Goal: Information Seeking & Learning: Compare options

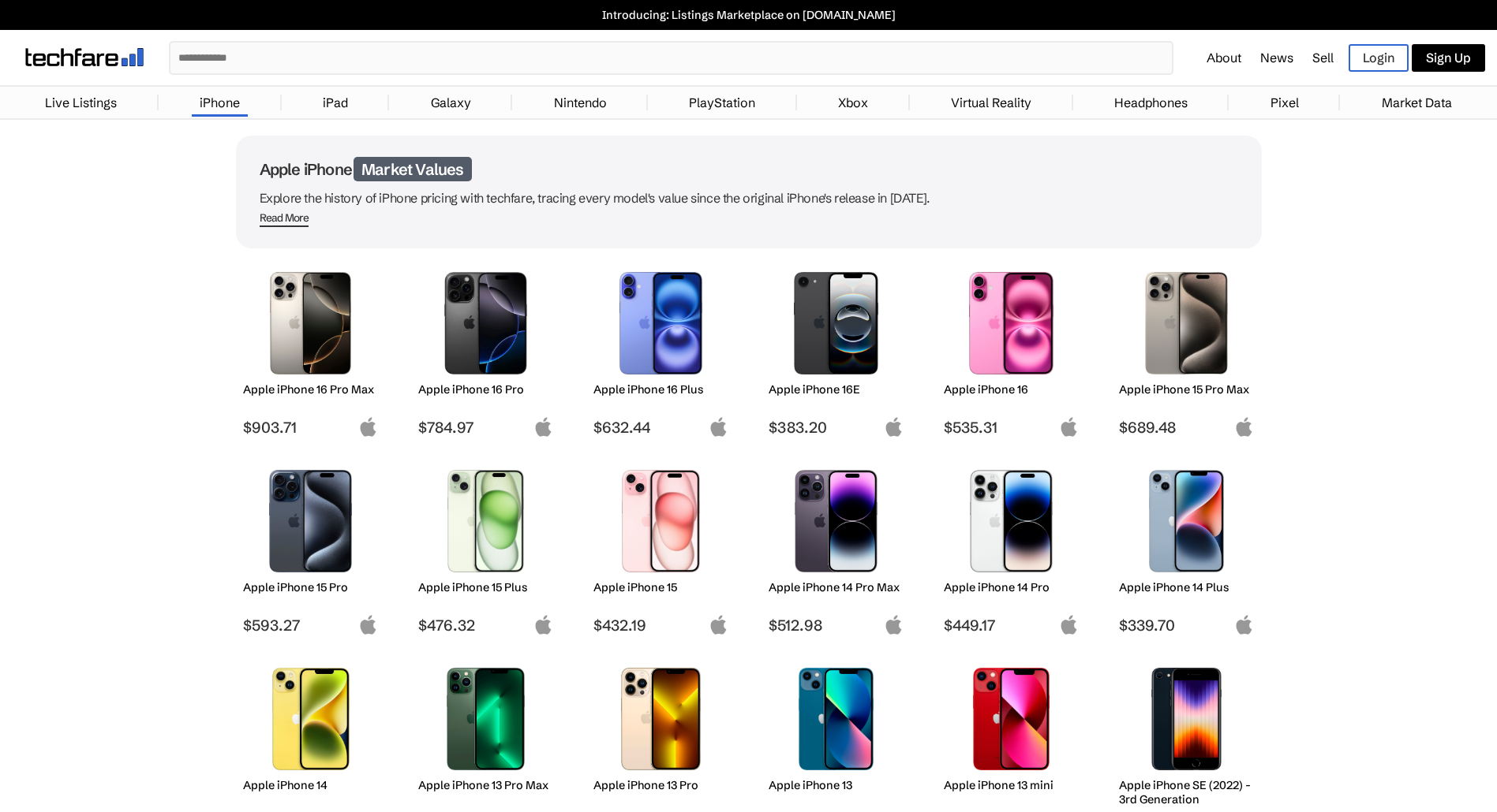
click at [286, 389] on h2 "Apple iPhone 16 Pro Max" at bounding box center [311, 390] width 135 height 14
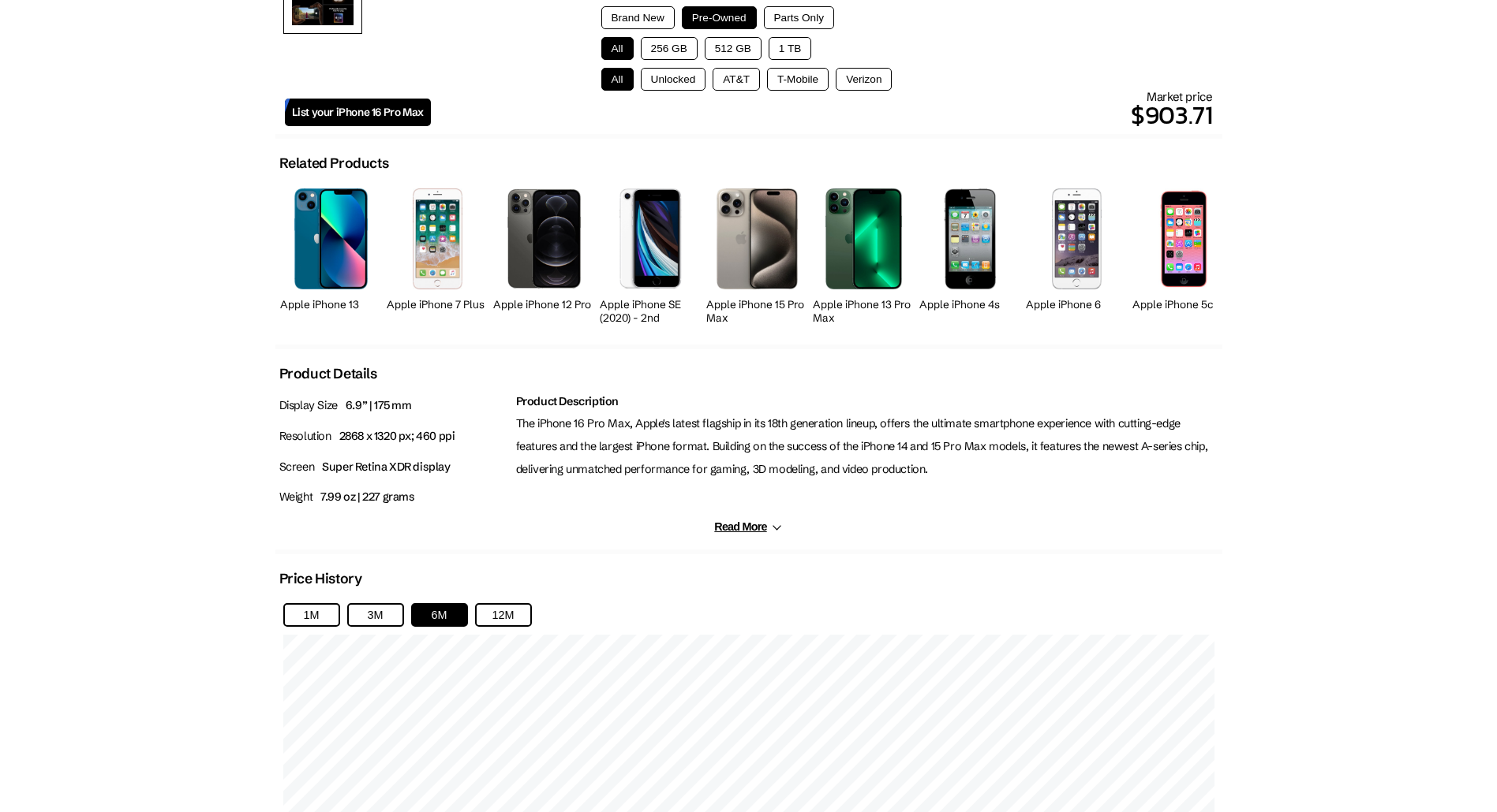
scroll to position [710, 0]
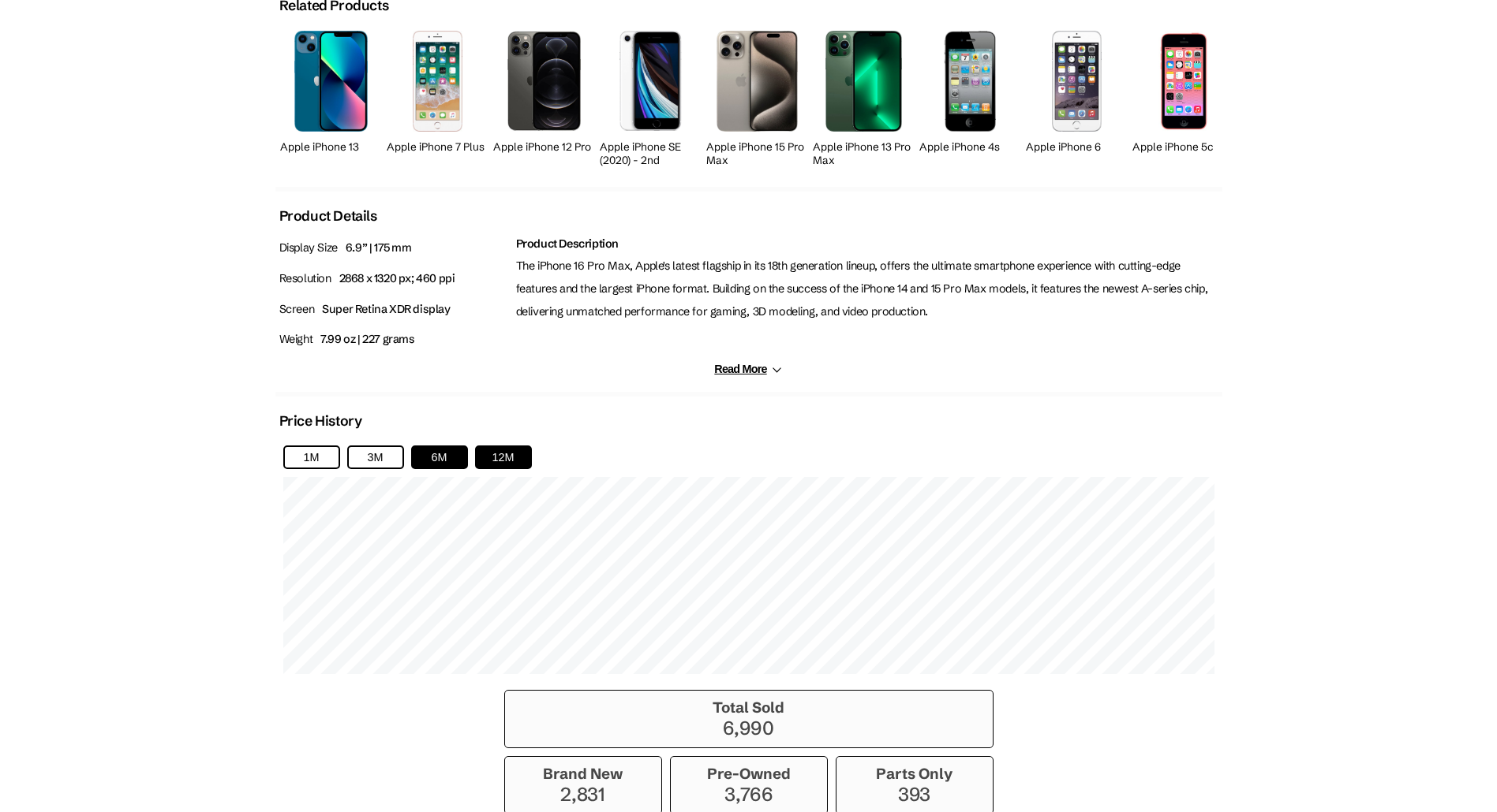
click at [497, 457] on button "12M" at bounding box center [504, 457] width 57 height 24
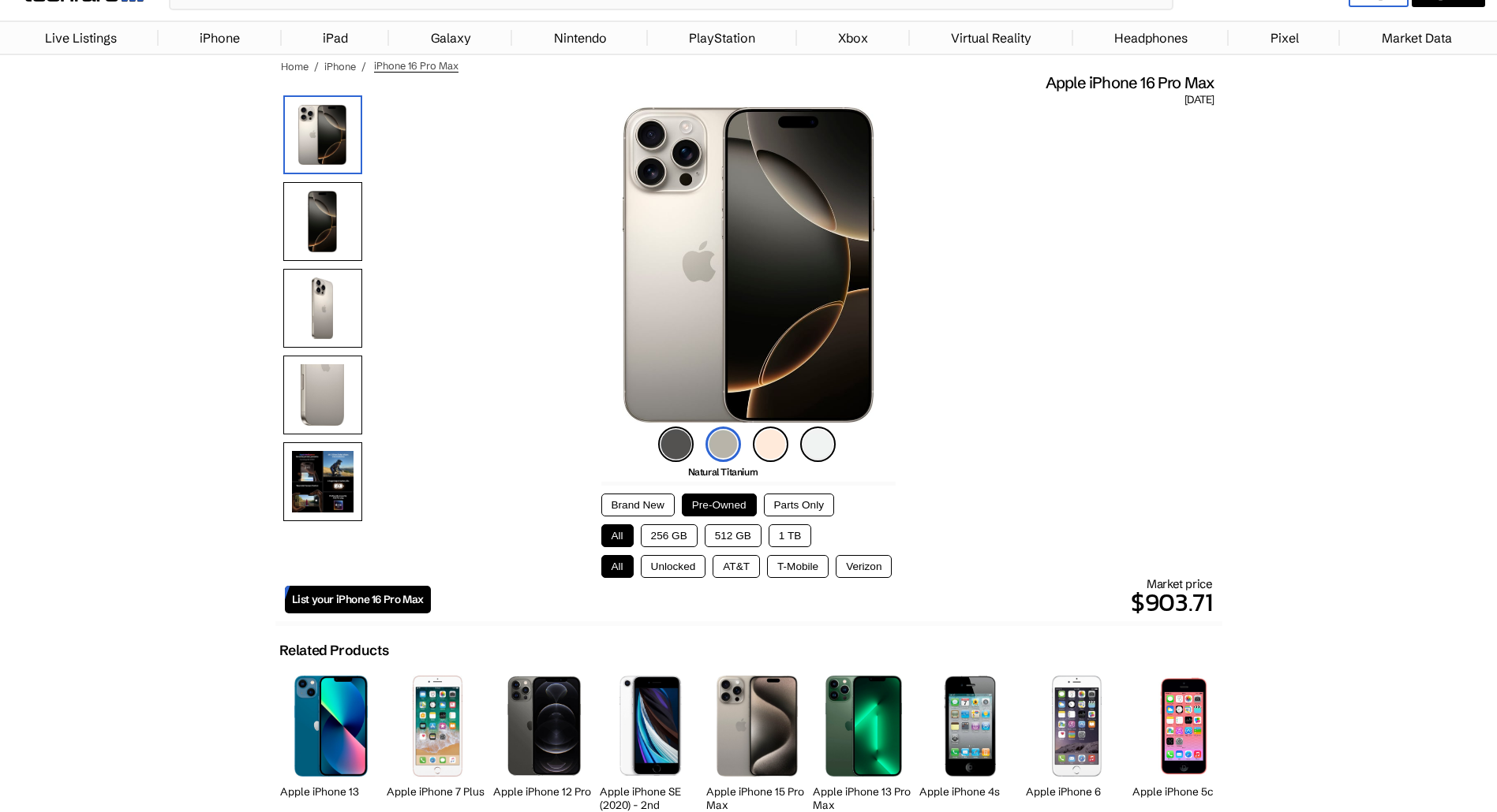
scroll to position [0, 0]
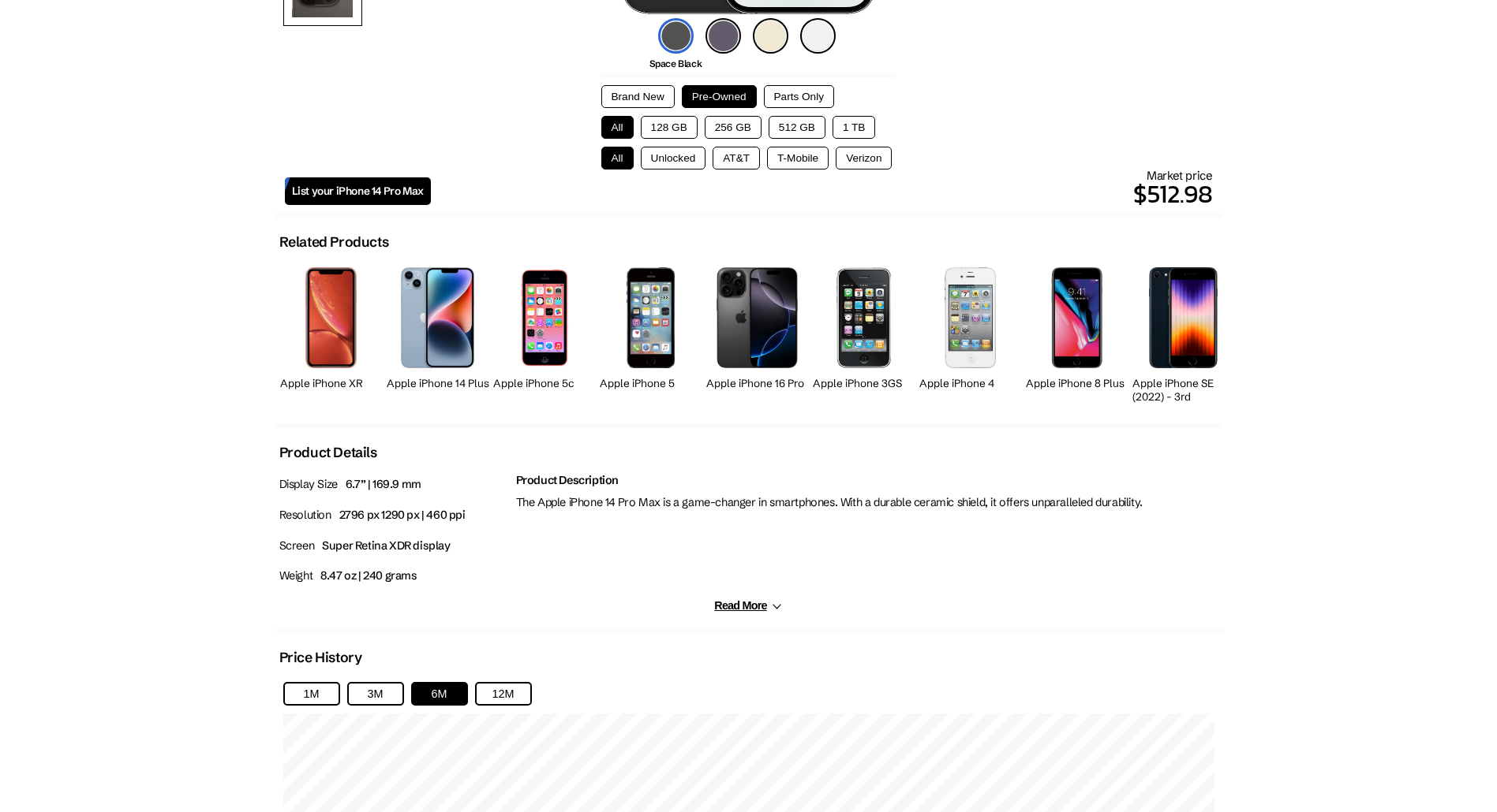
scroll to position [788, 0]
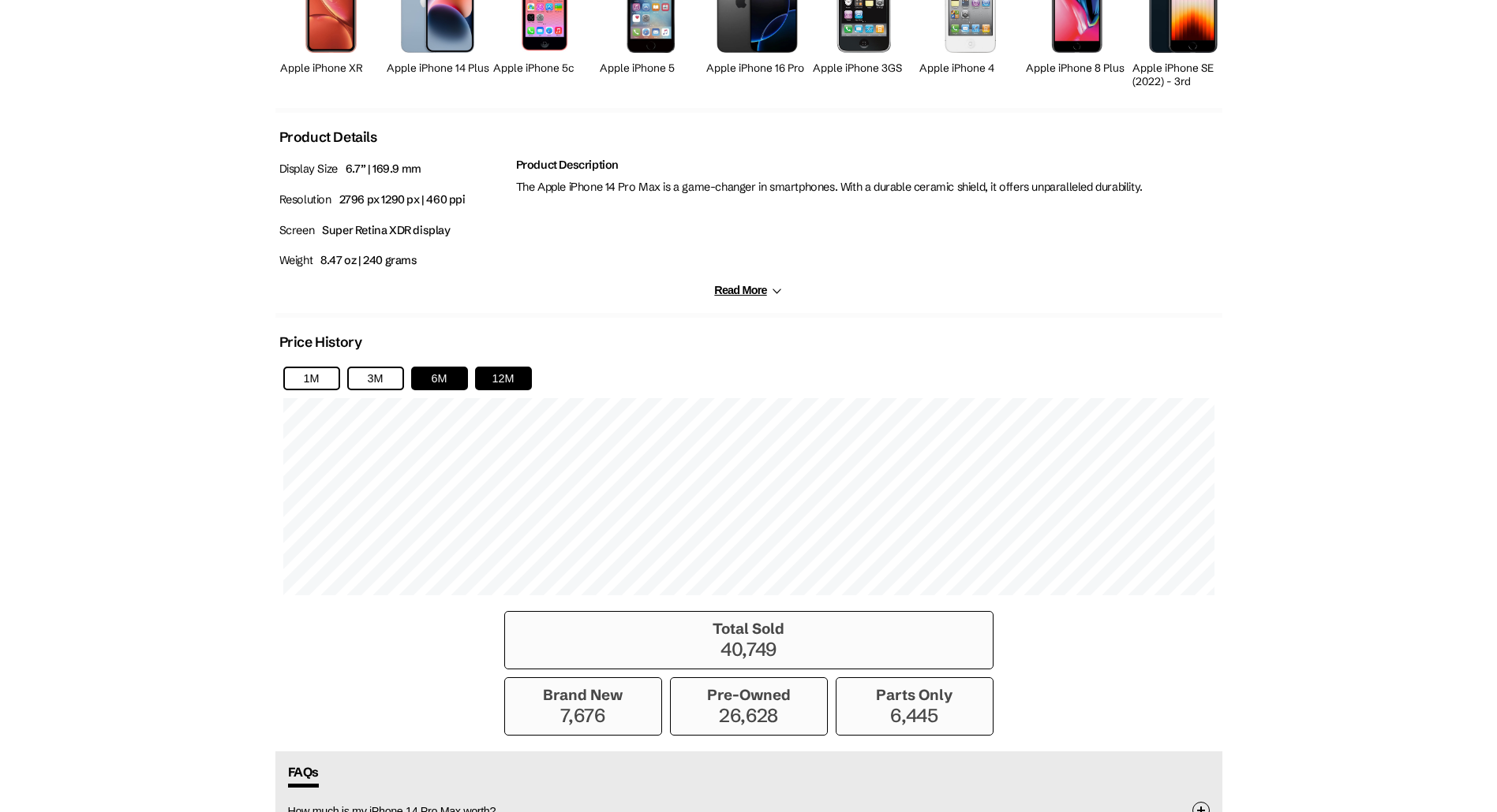
click at [483, 366] on button "12M" at bounding box center [504, 378] width 57 height 24
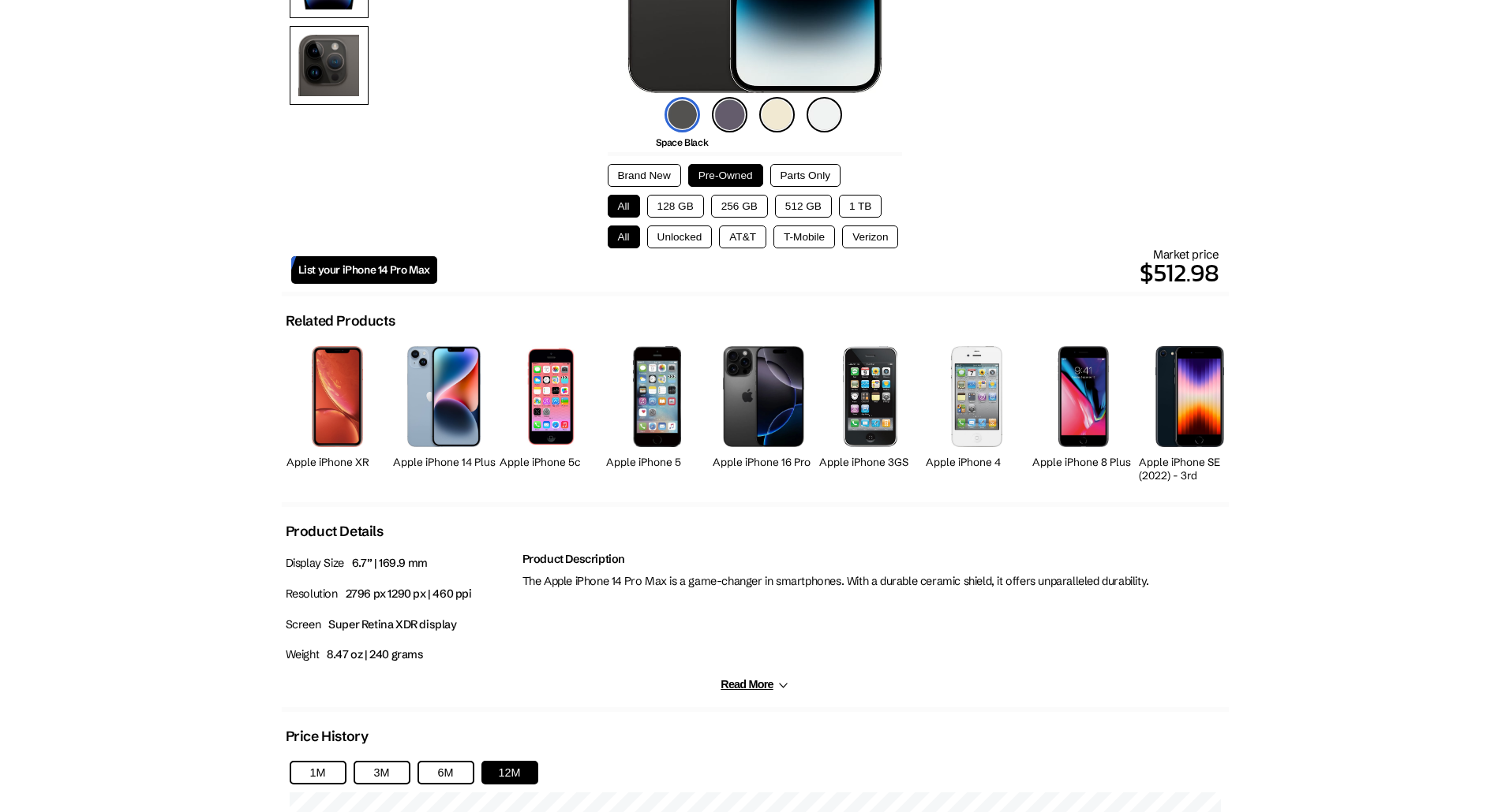
scroll to position [0, 0]
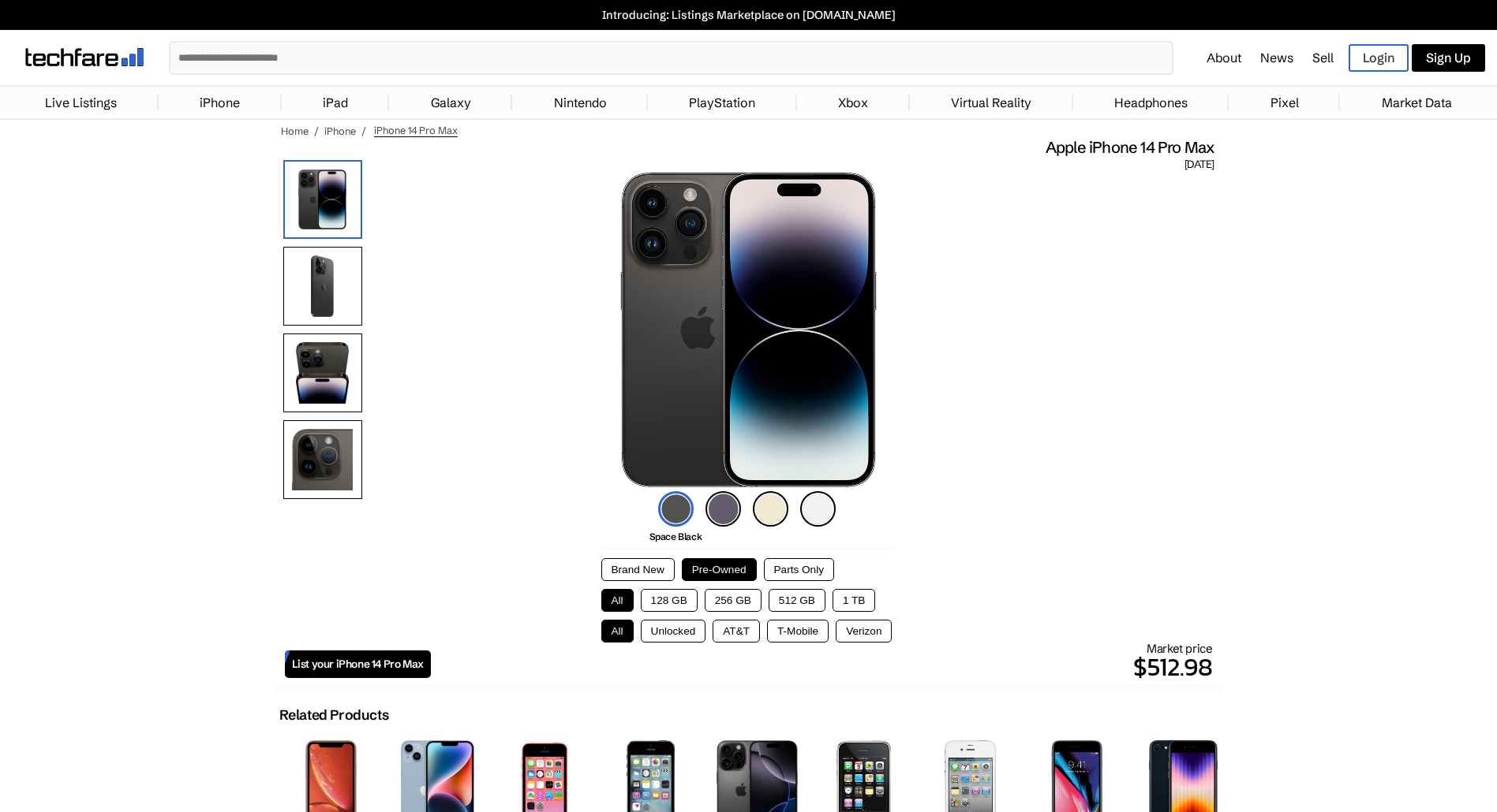
click at [369, 48] on input "text" at bounding box center [671, 57] width 1001 height 30
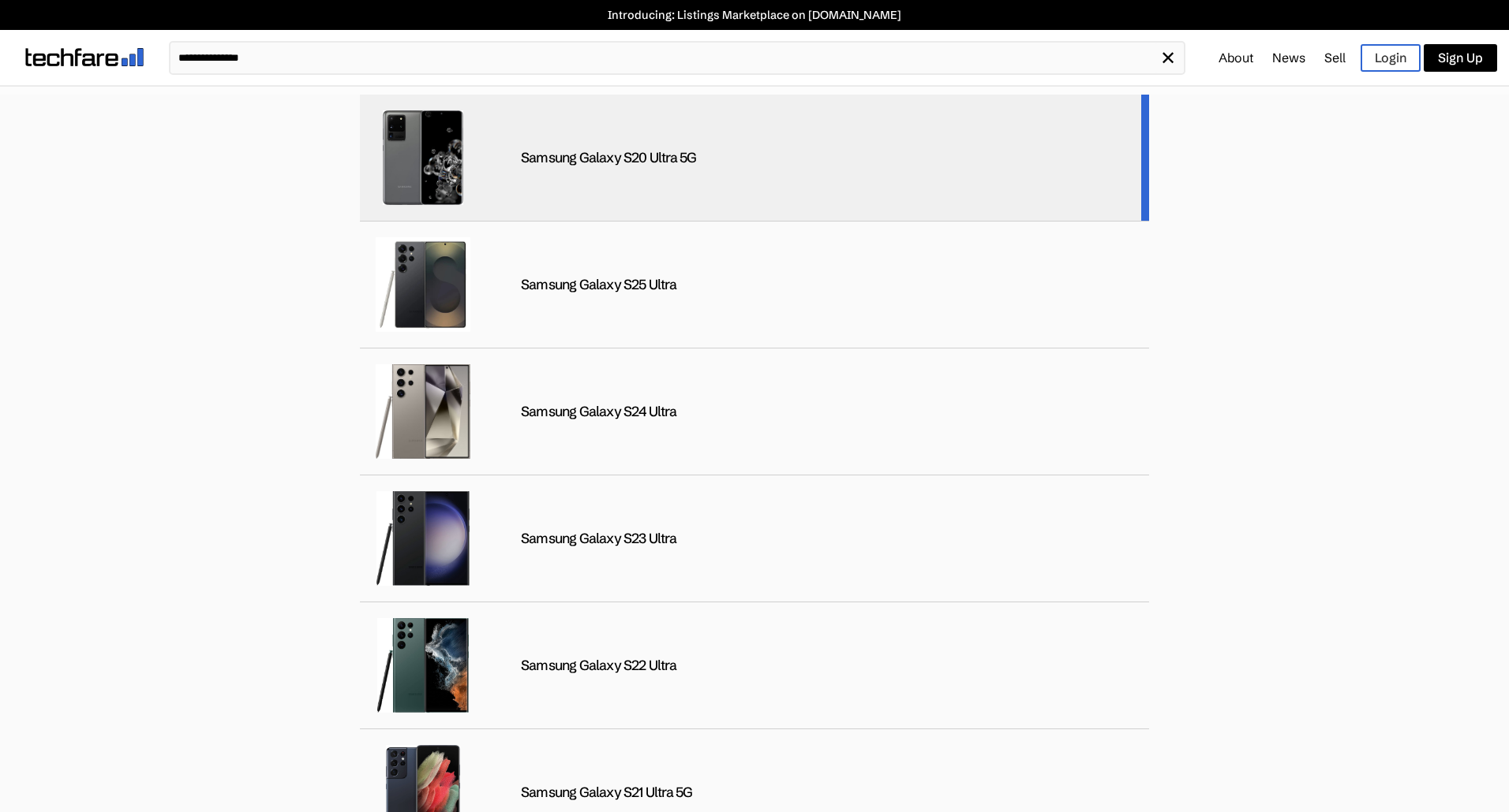
type input "**********"
click at [666, 167] on div "Samsung Galaxy S20 Ultra 5G" at bounding box center [754, 159] width 789 height 127
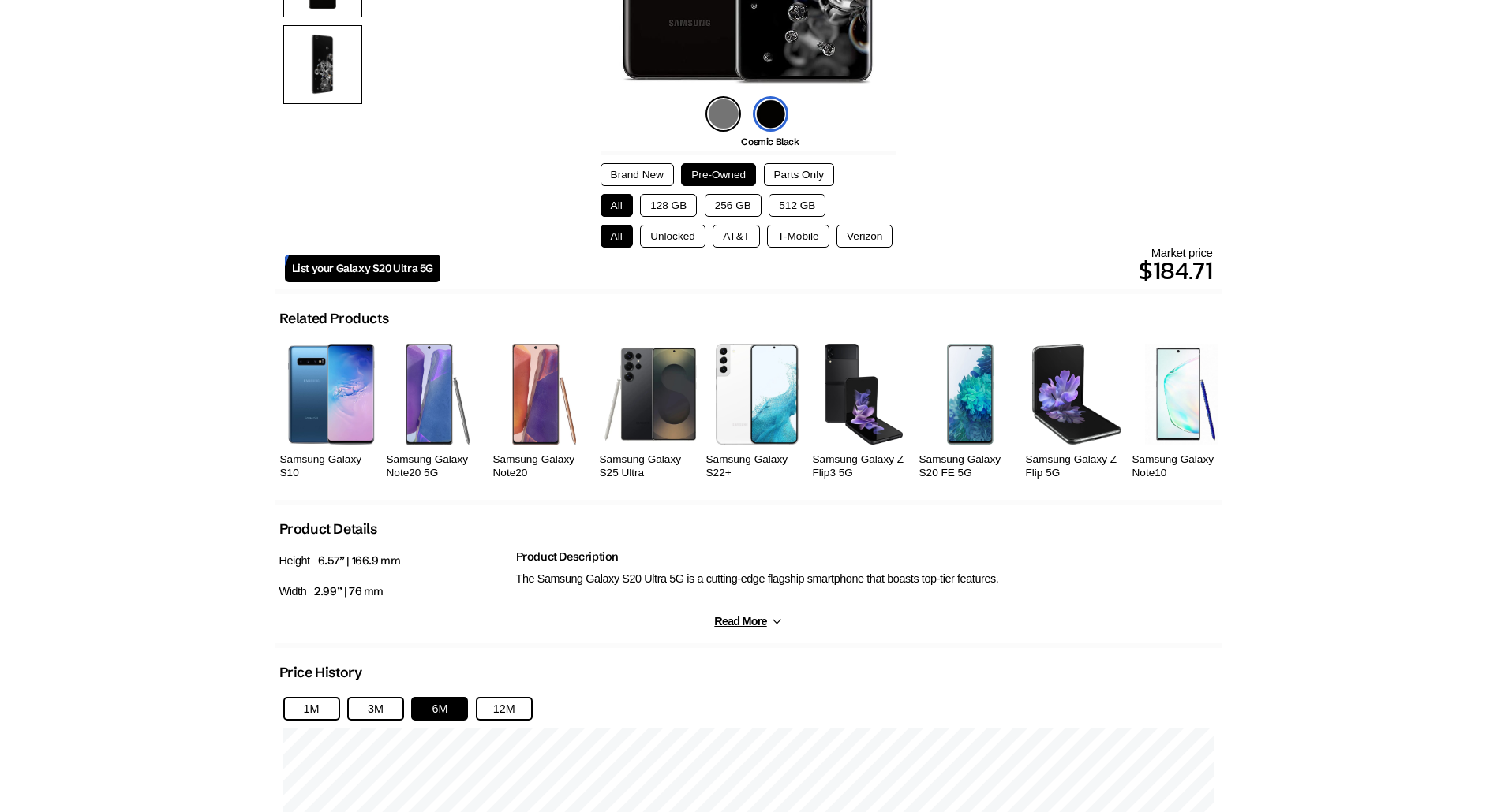
scroll to position [710, 0]
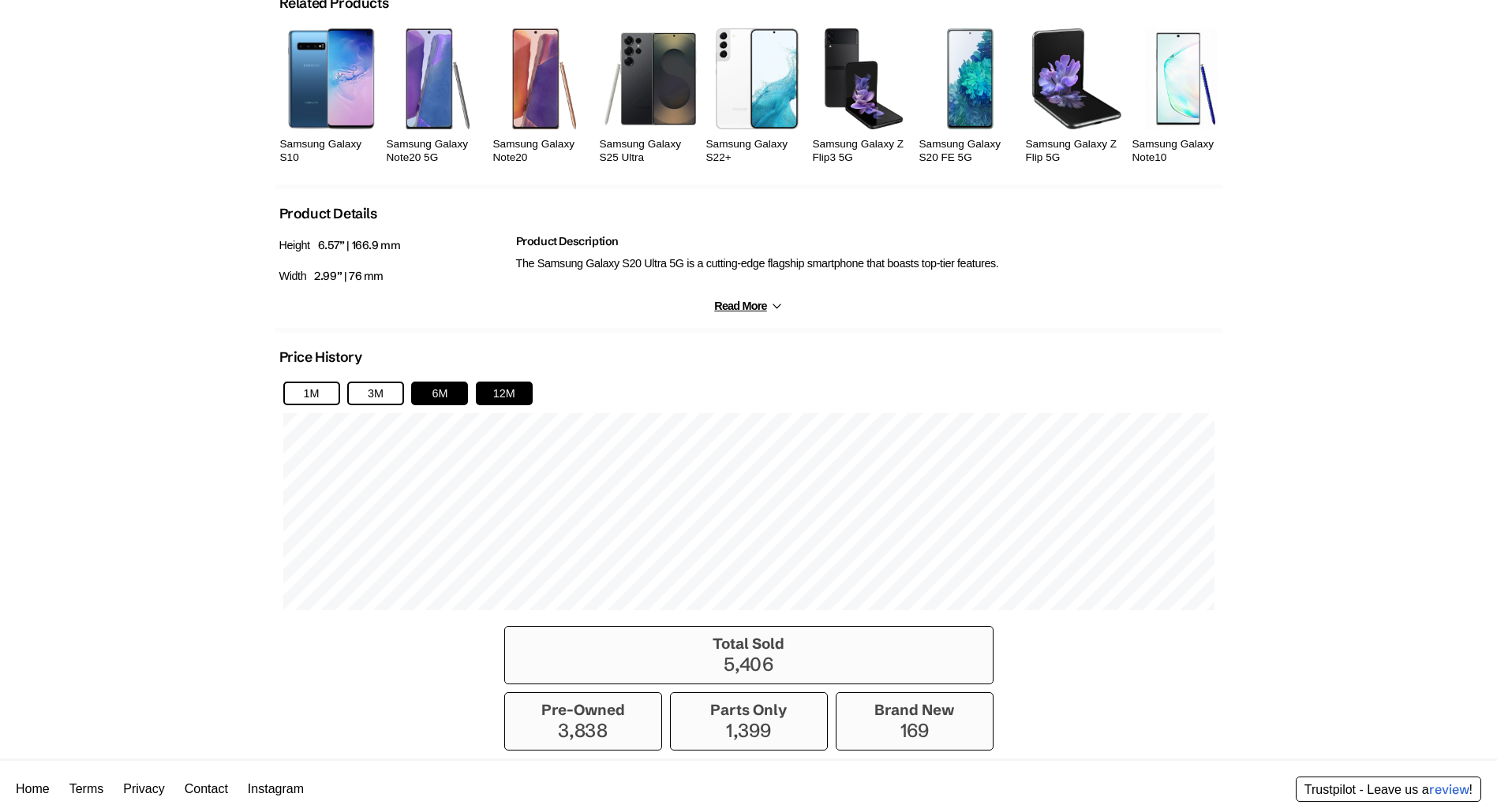
click at [520, 385] on button "12M" at bounding box center [505, 394] width 57 height 24
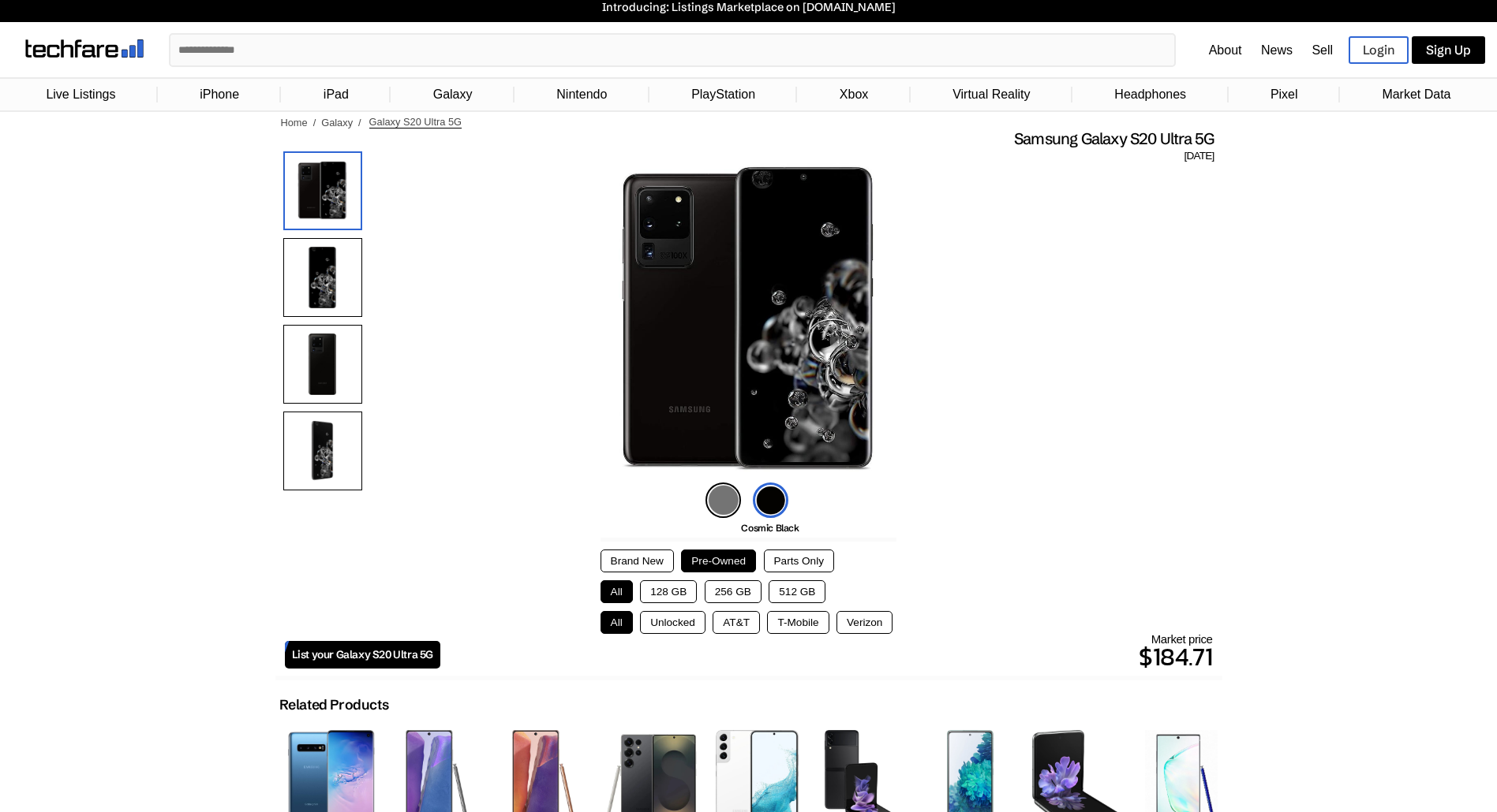
scroll to position [0, 0]
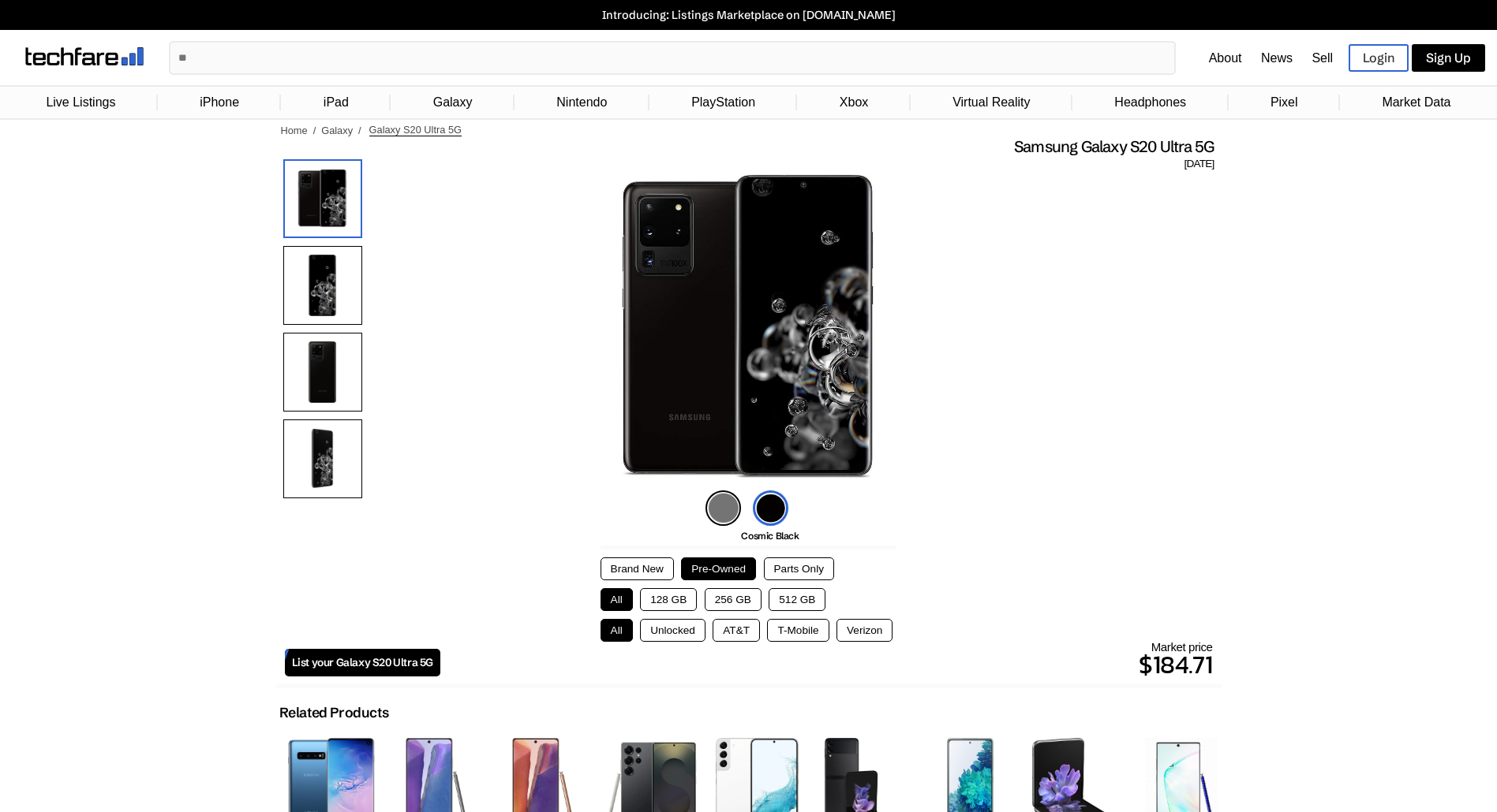
click at [652, 633] on button "Unlocked" at bounding box center [672, 630] width 66 height 23
click at [437, 65] on input "text" at bounding box center [672, 57] width 1003 height 30
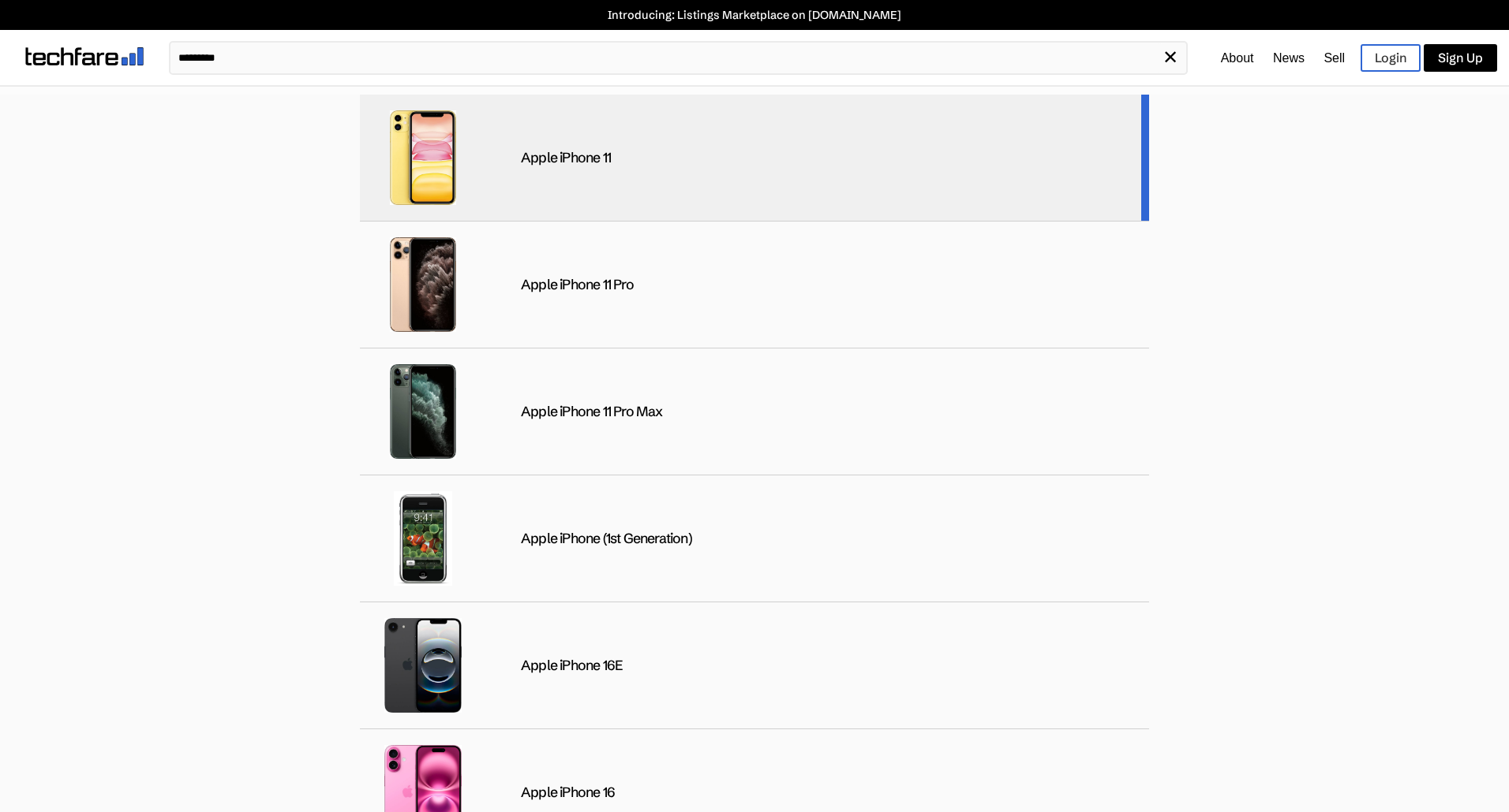
type input "*********"
click at [574, 163] on div "Apple iPhone 11" at bounding box center [566, 158] width 90 height 19
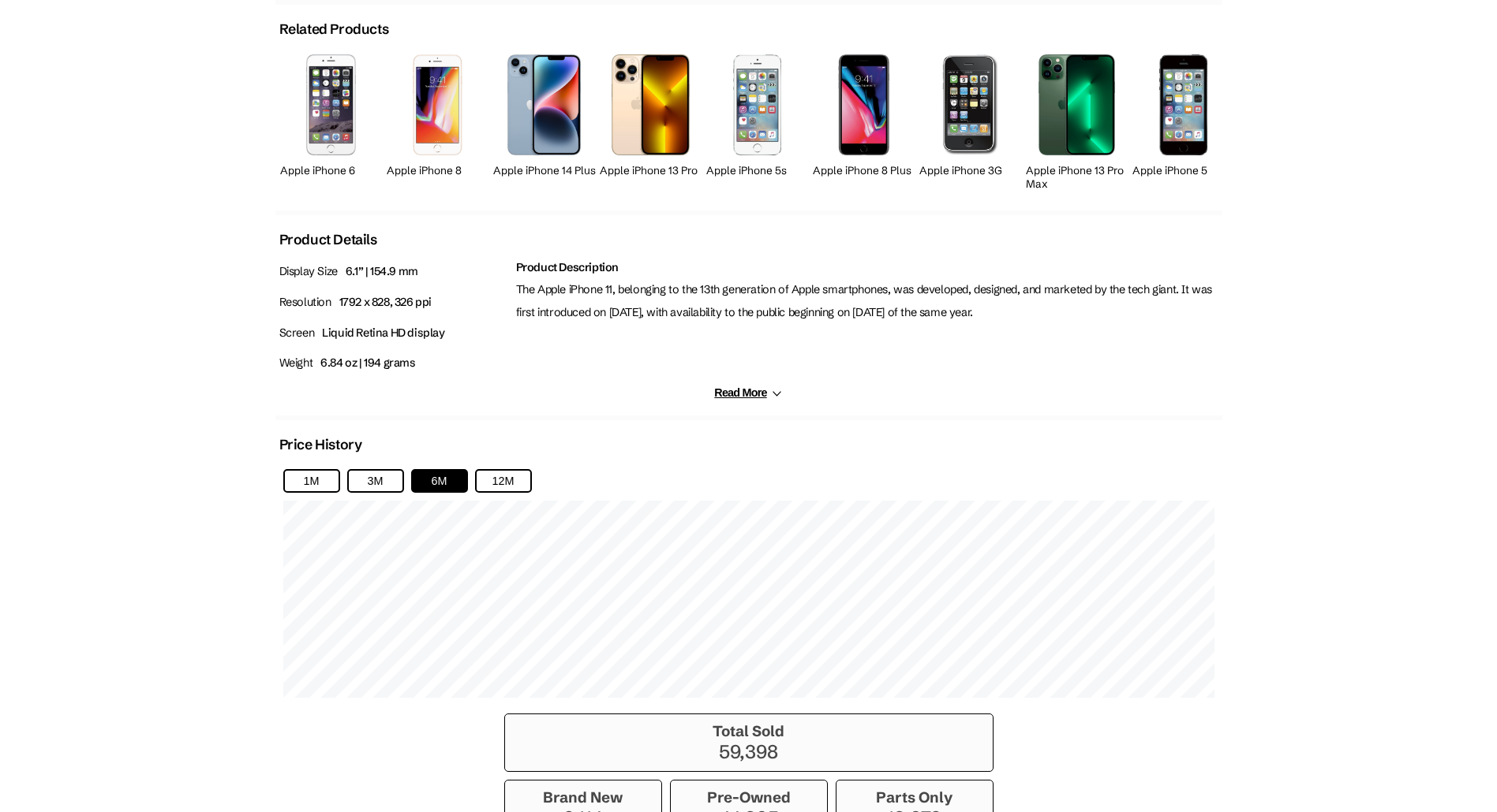
scroll to position [710, 0]
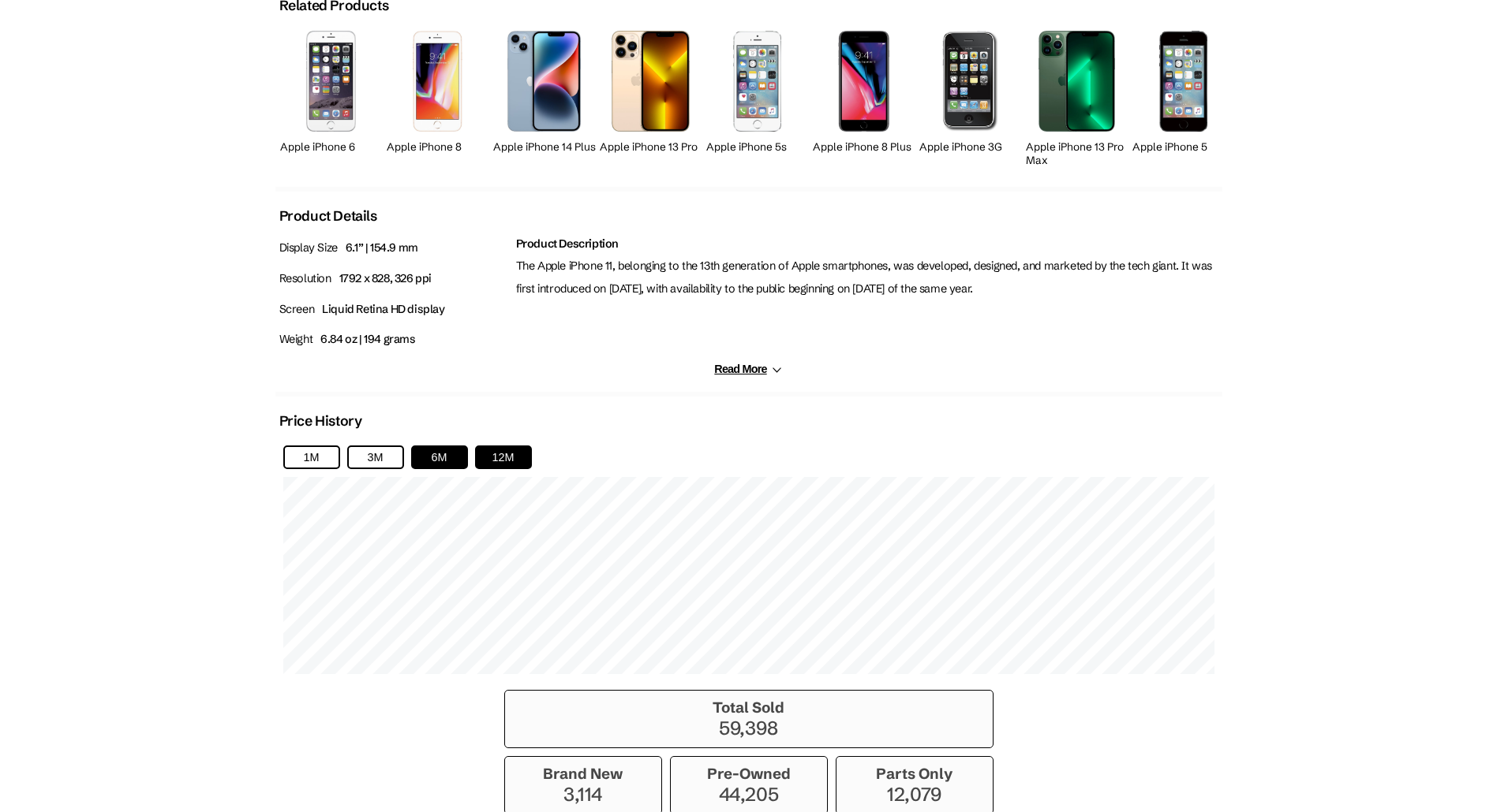
drag, startPoint x: 529, startPoint y: 442, endPoint x: 518, endPoint y: 448, distance: 12.5
click at [518, 448] on button "12M" at bounding box center [504, 457] width 57 height 24
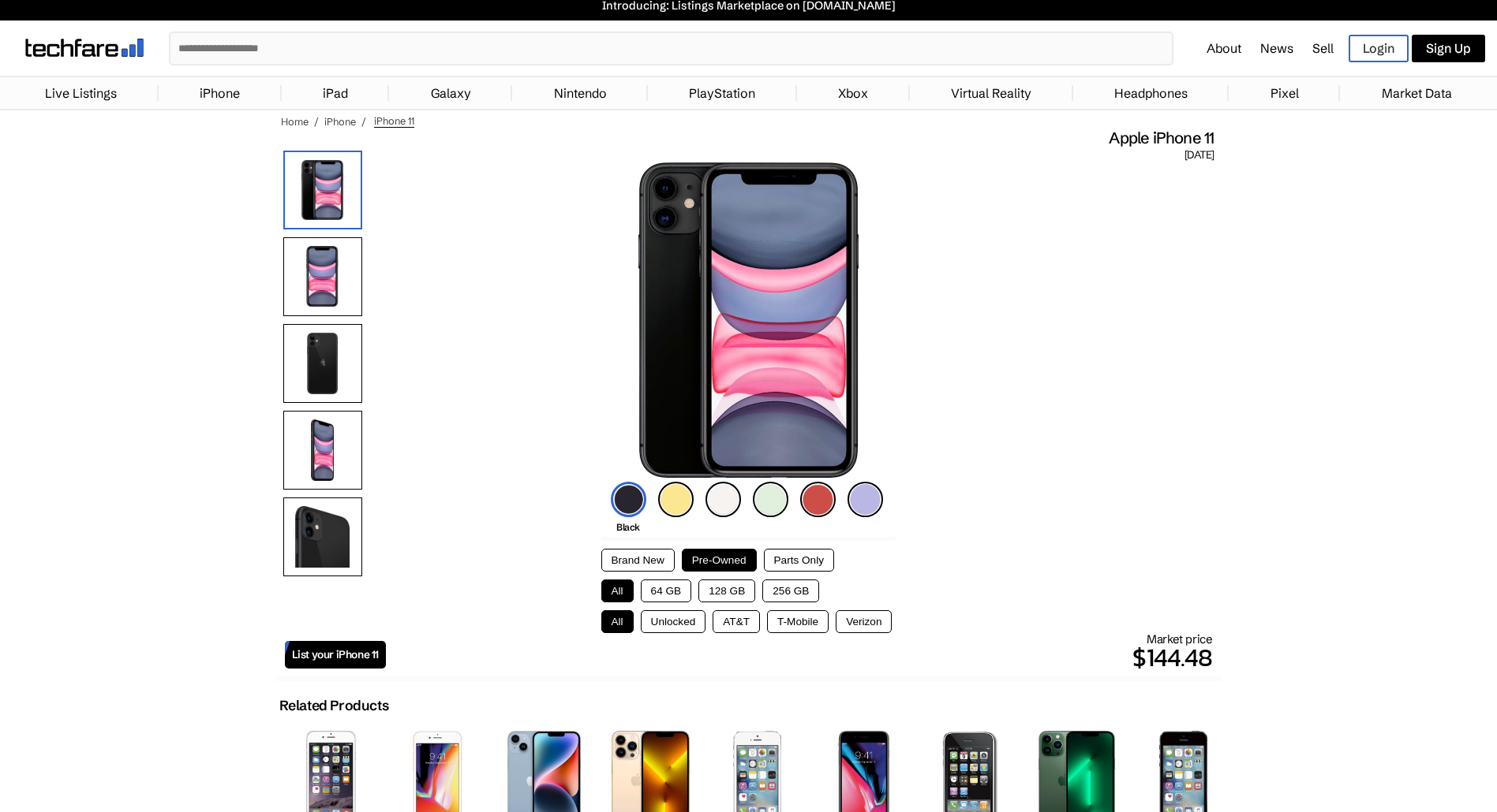
scroll to position [0, 0]
